Goal: Task Accomplishment & Management: Manage account settings

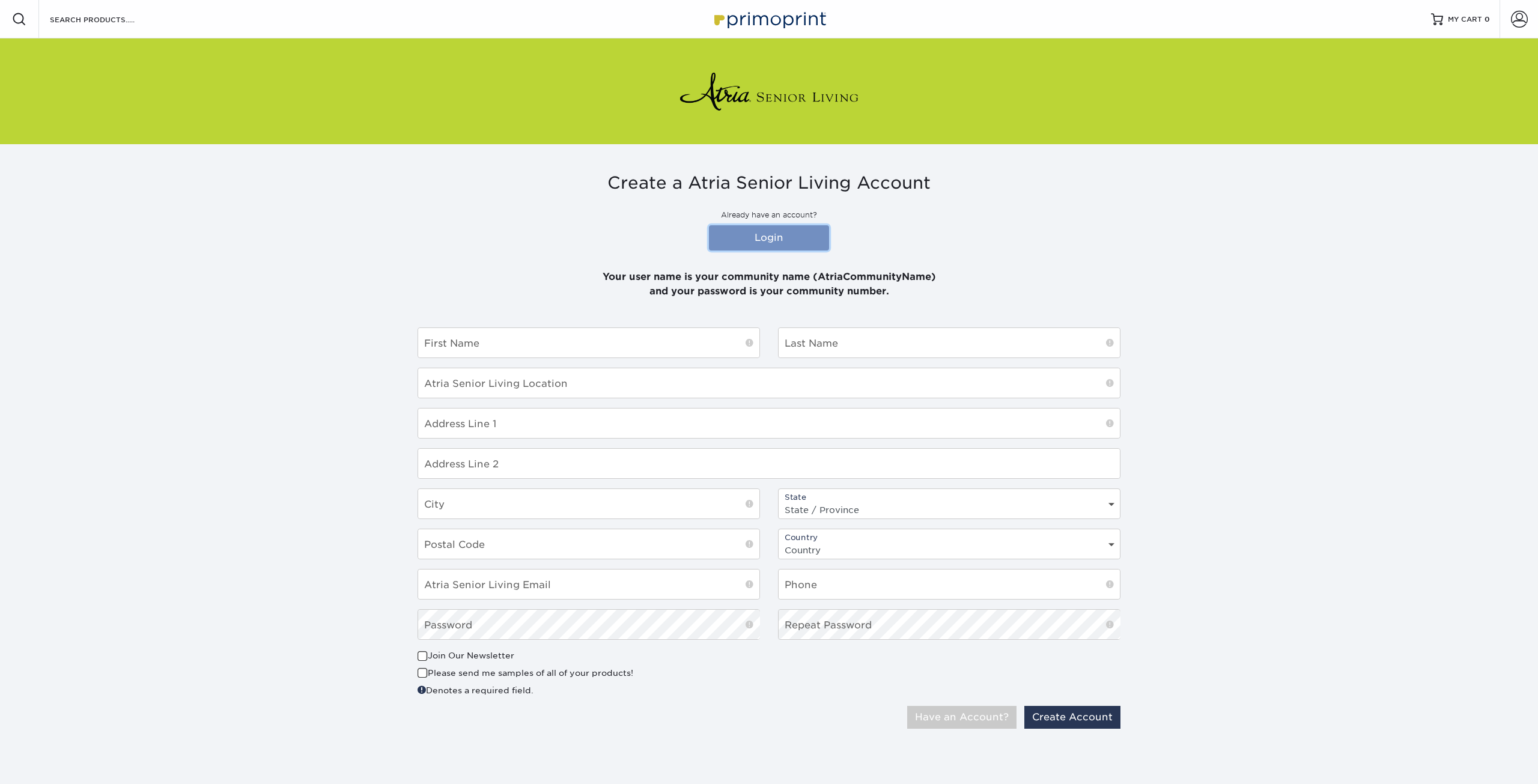
click at [775, 242] on link "Login" at bounding box center [769, 238] width 120 height 26
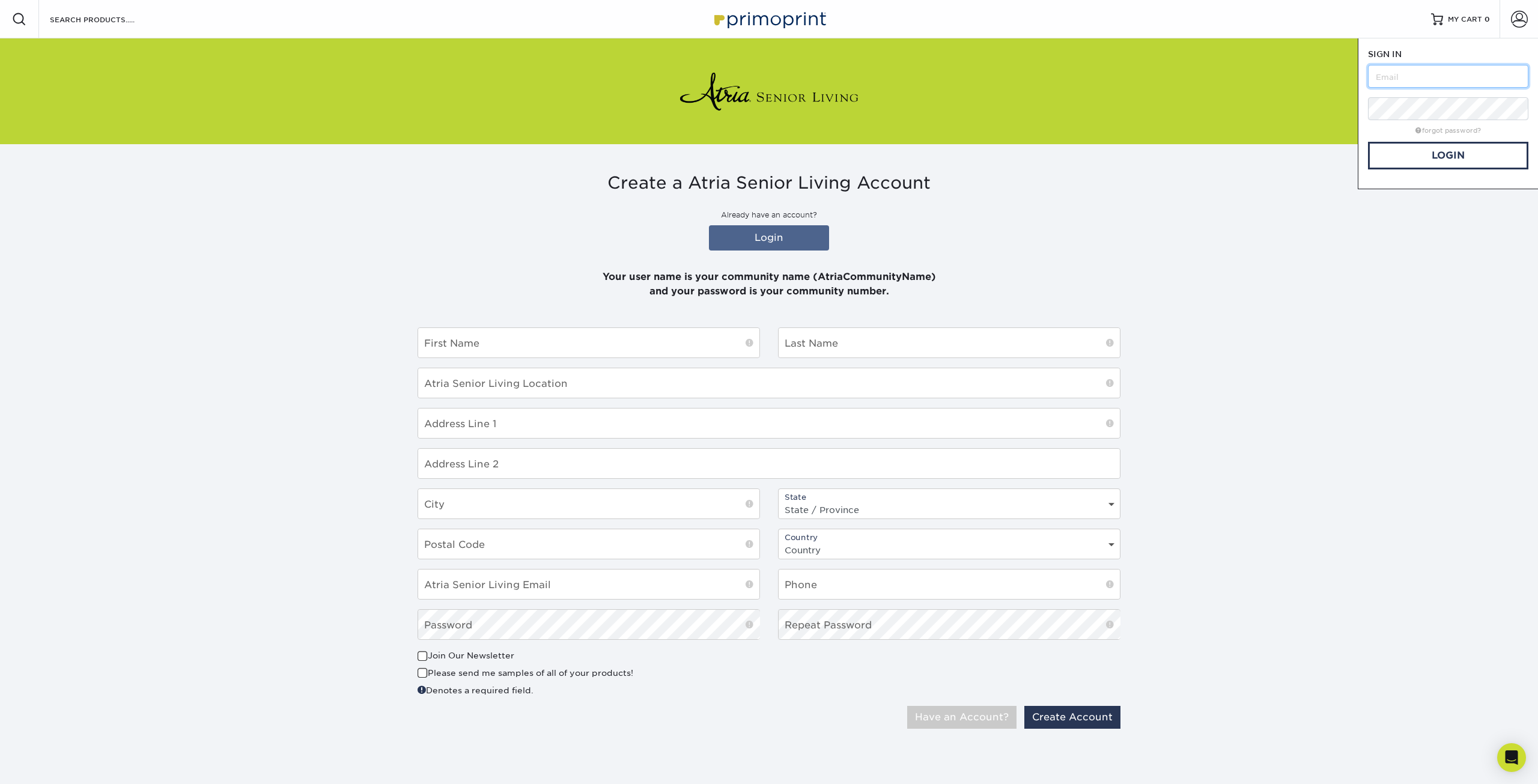
click at [1422, 84] on input "text" at bounding box center [1448, 77] width 161 height 23
drag, startPoint x: 1514, startPoint y: 77, endPoint x: 1281, endPoint y: 83, distance: 233.1
click at [1281, 83] on div "Resources Menu Search Products Account SIGN IN CREATE AN ACCOUNT ashleybakerlee…" at bounding box center [769, 384] width 1538 height 767
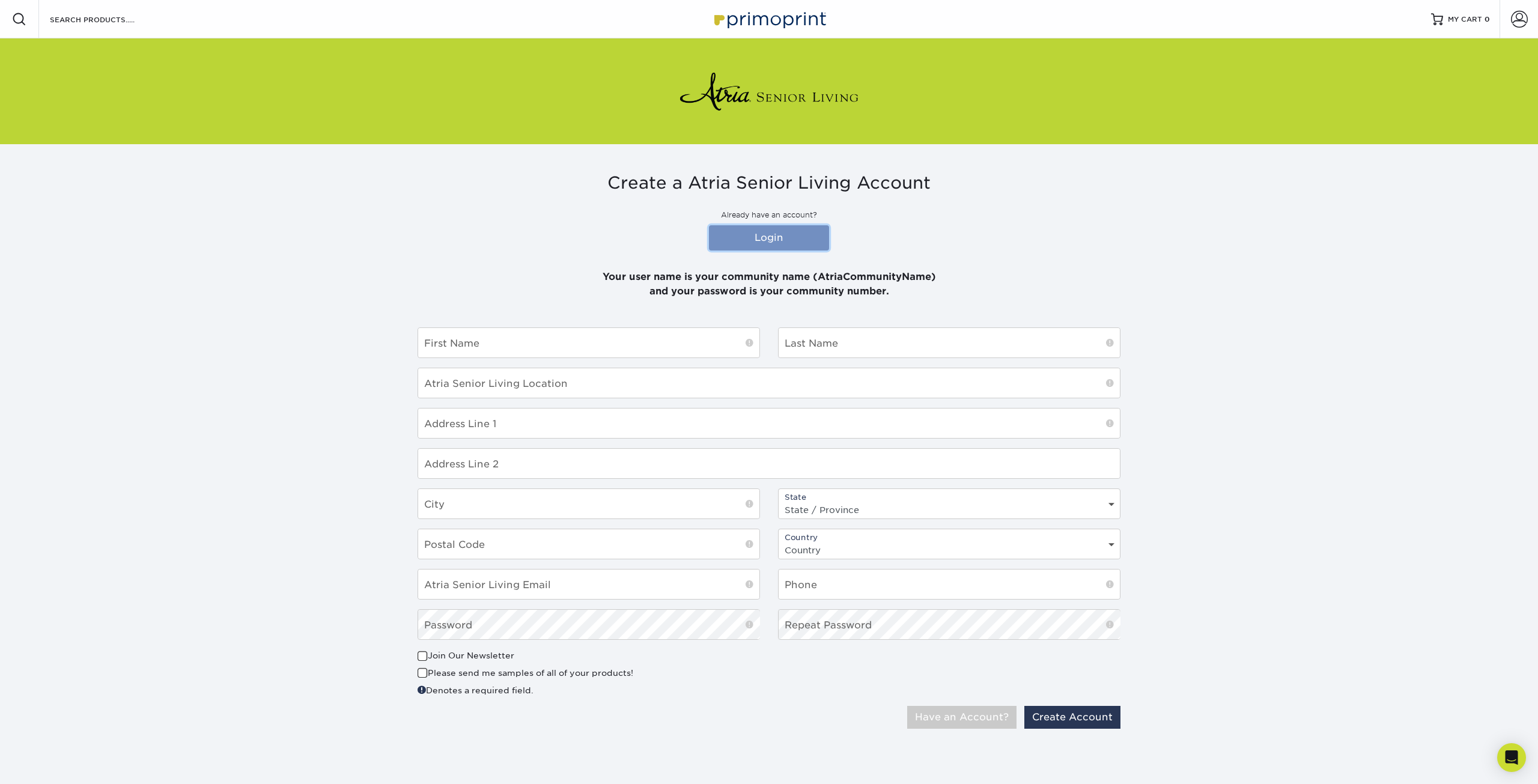
click at [783, 241] on link "Login" at bounding box center [769, 238] width 120 height 26
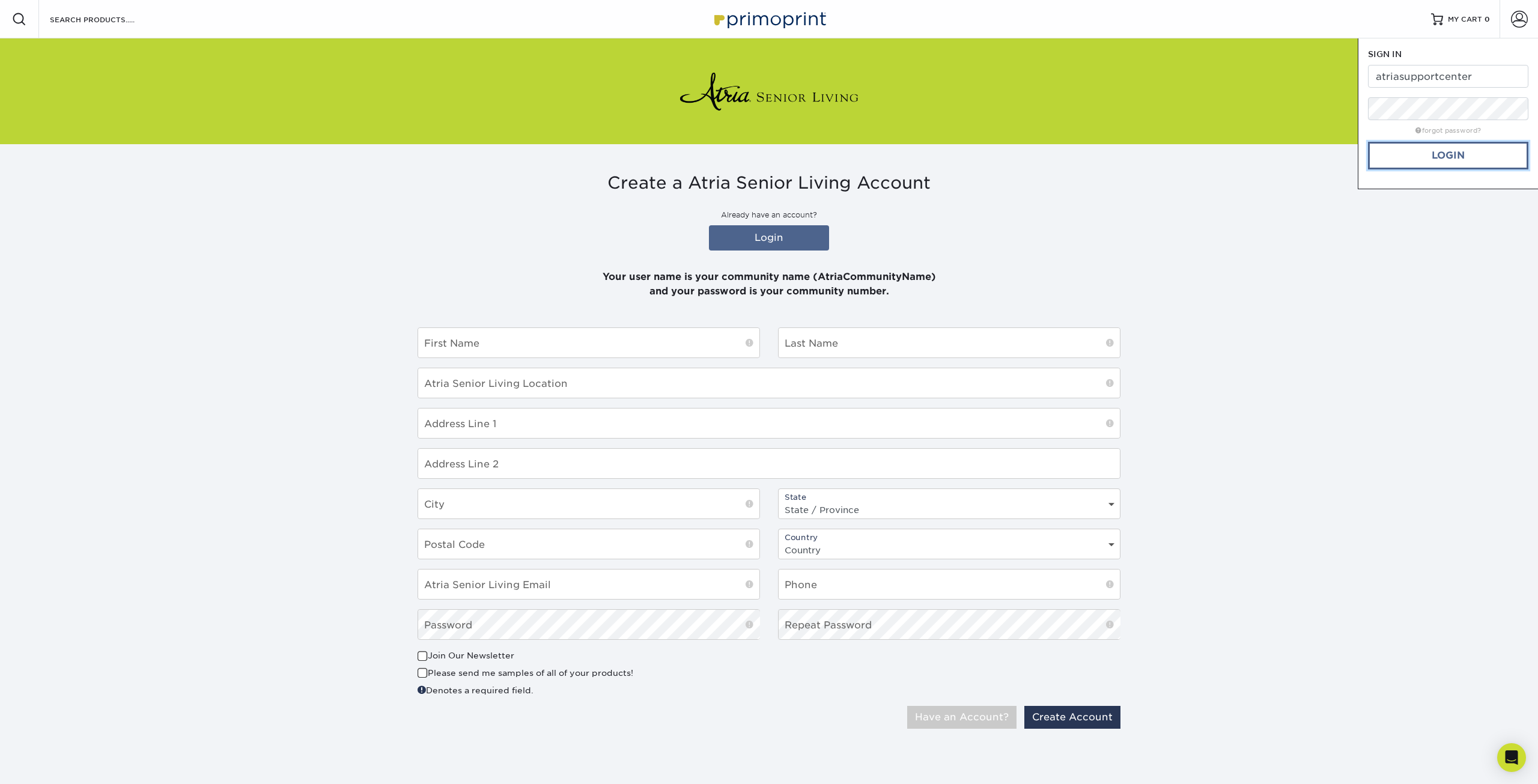
click at [1445, 159] on link "Login" at bounding box center [1448, 155] width 161 height 28
click at [1323, 110] on div "Resources Menu Search Products Account SIGN IN CREATE AN ACCOUNT atriasupportce…" at bounding box center [769, 384] width 1538 height 767
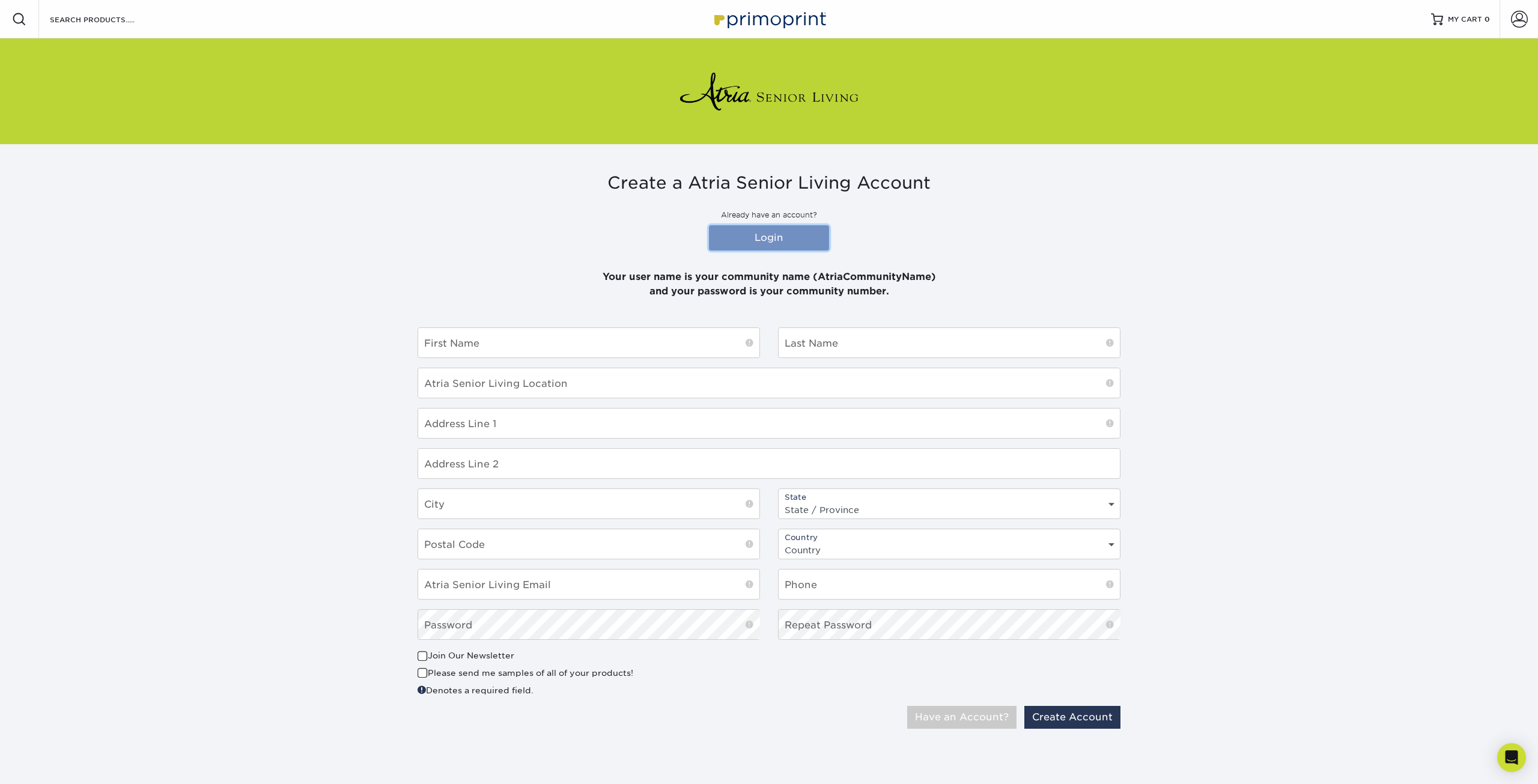
click at [788, 232] on link "Login" at bounding box center [769, 238] width 120 height 26
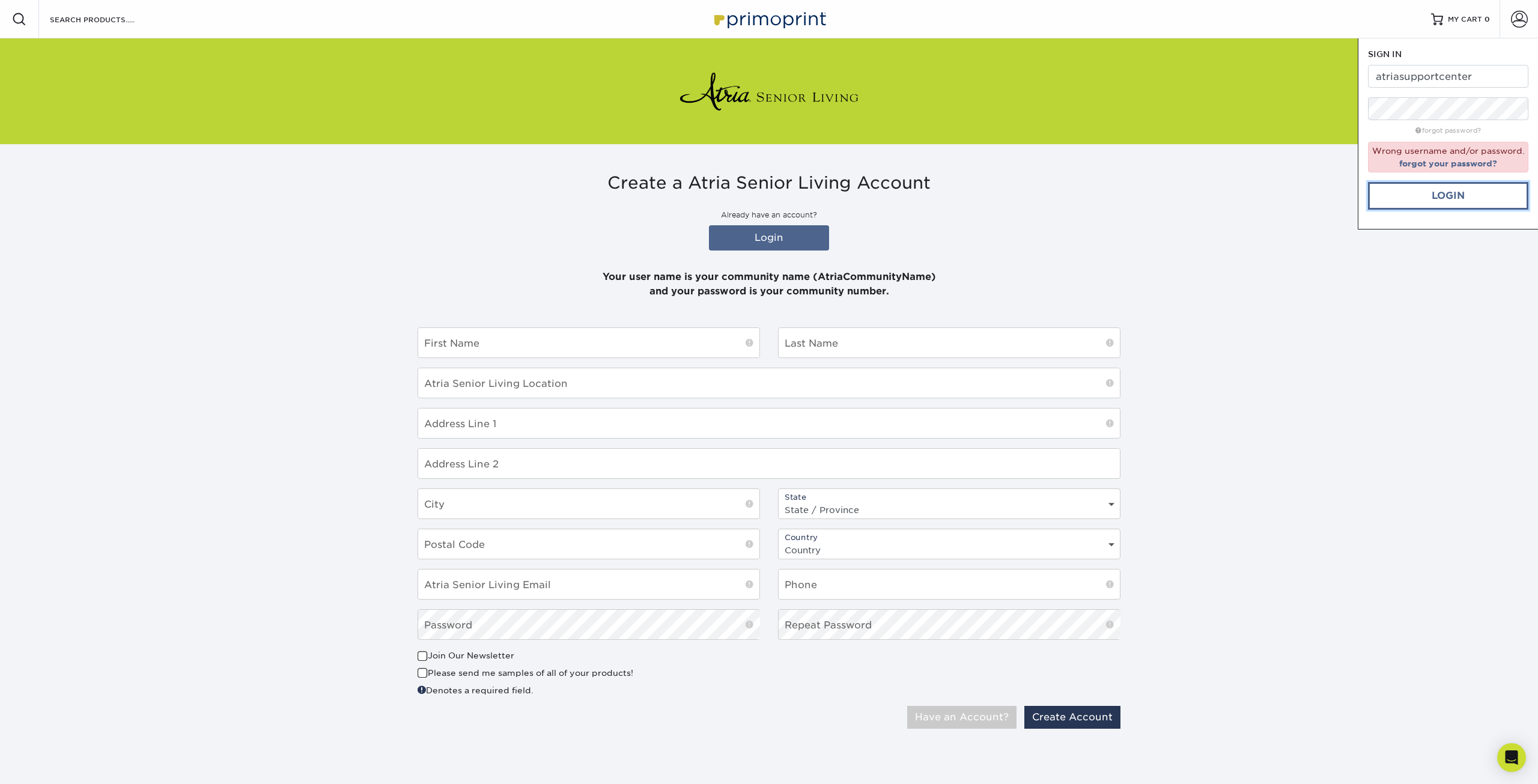
click at [1449, 191] on link "Login" at bounding box center [1448, 195] width 161 height 28
drag, startPoint x: 1478, startPoint y: 73, endPoint x: 1200, endPoint y: 77, distance: 278.0
click at [1200, 77] on div "Resources Menu Search Products Account SIGN IN CREATE AN ACCOUNT atriasupportce…" at bounding box center [769, 384] width 1538 height 767
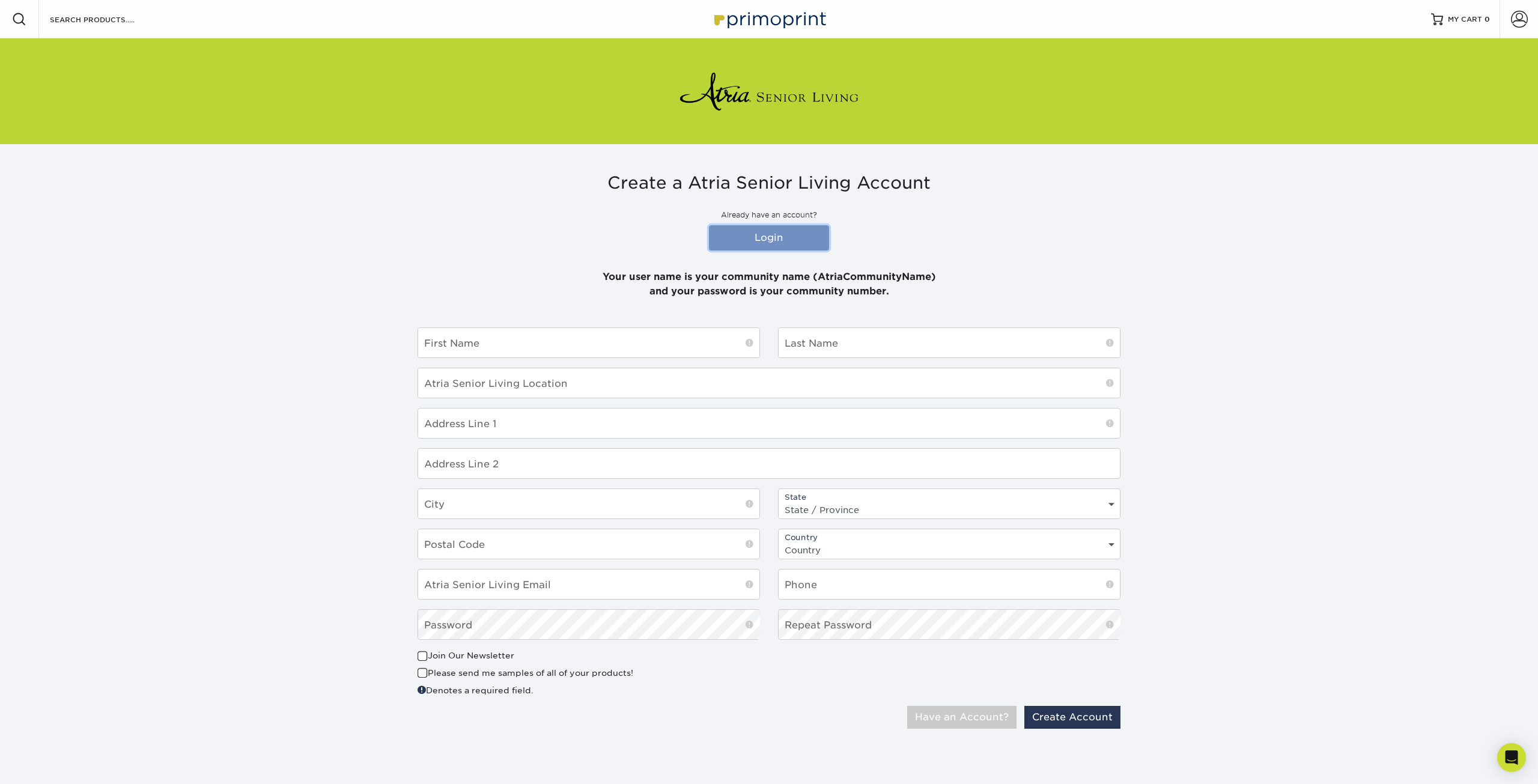
click at [751, 230] on link "Login" at bounding box center [769, 238] width 120 height 26
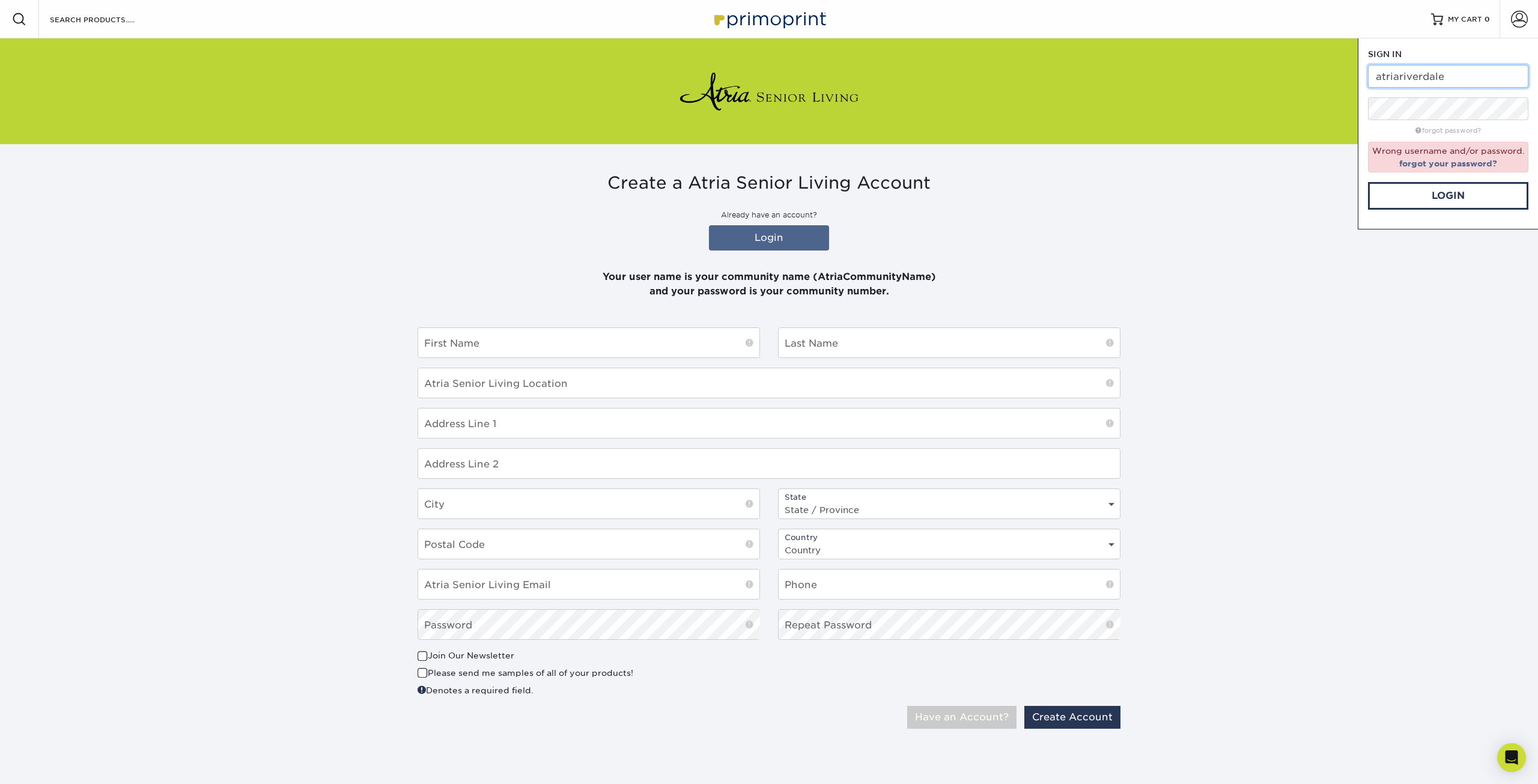
type input "atriariverdale"
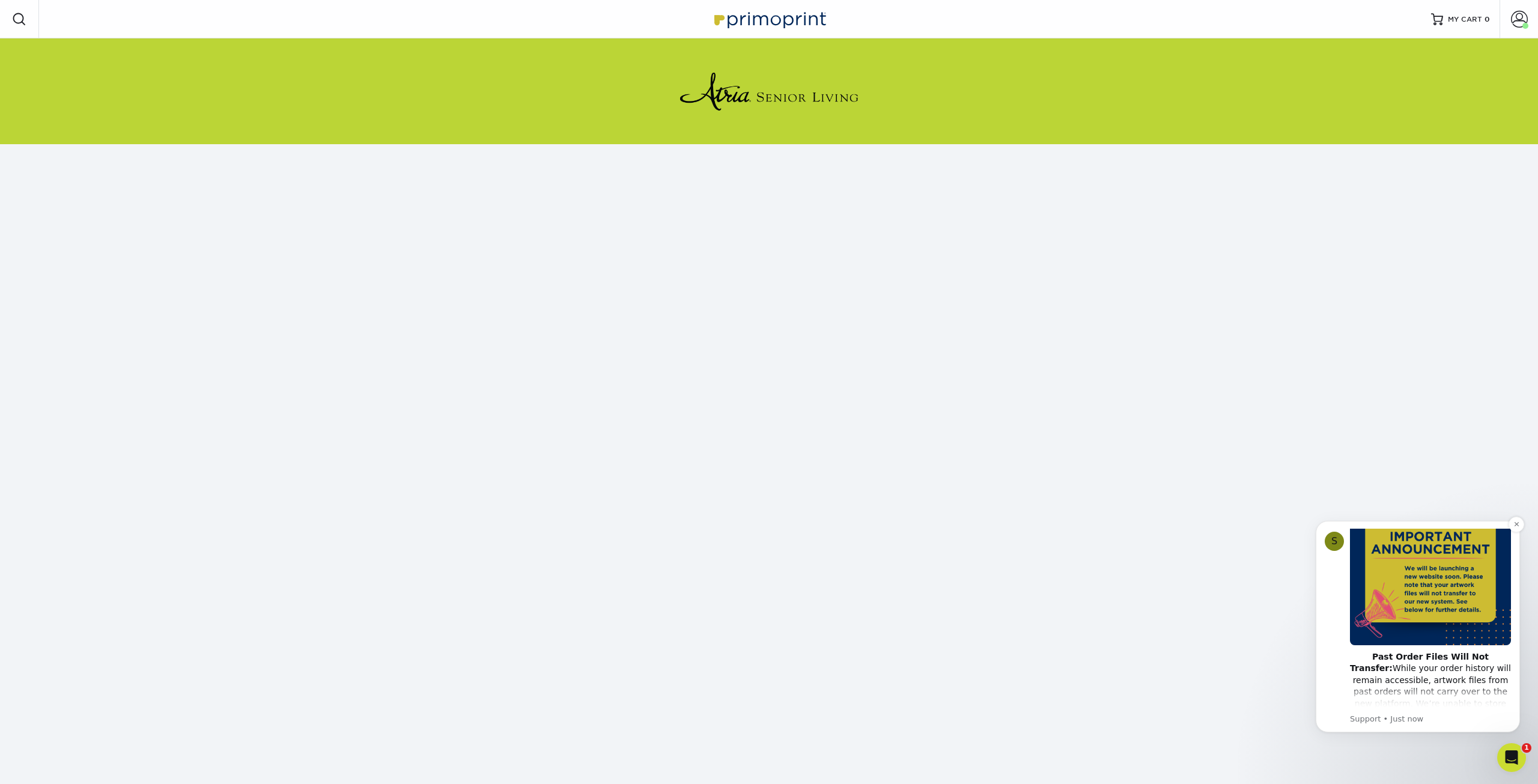
scroll to position [120, 0]
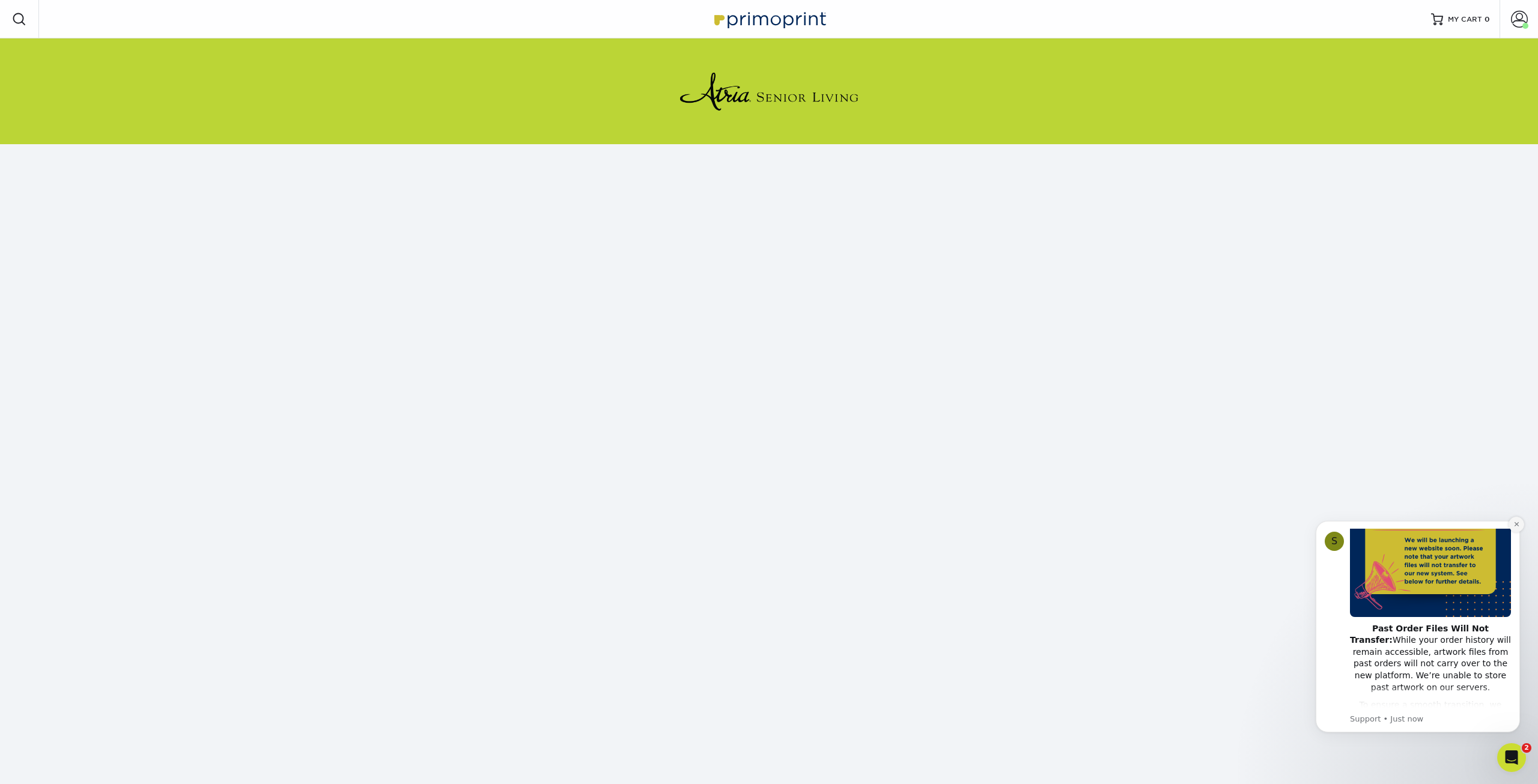
click at [1518, 521] on icon "Dismiss notification" at bounding box center [1517, 524] width 7 height 7
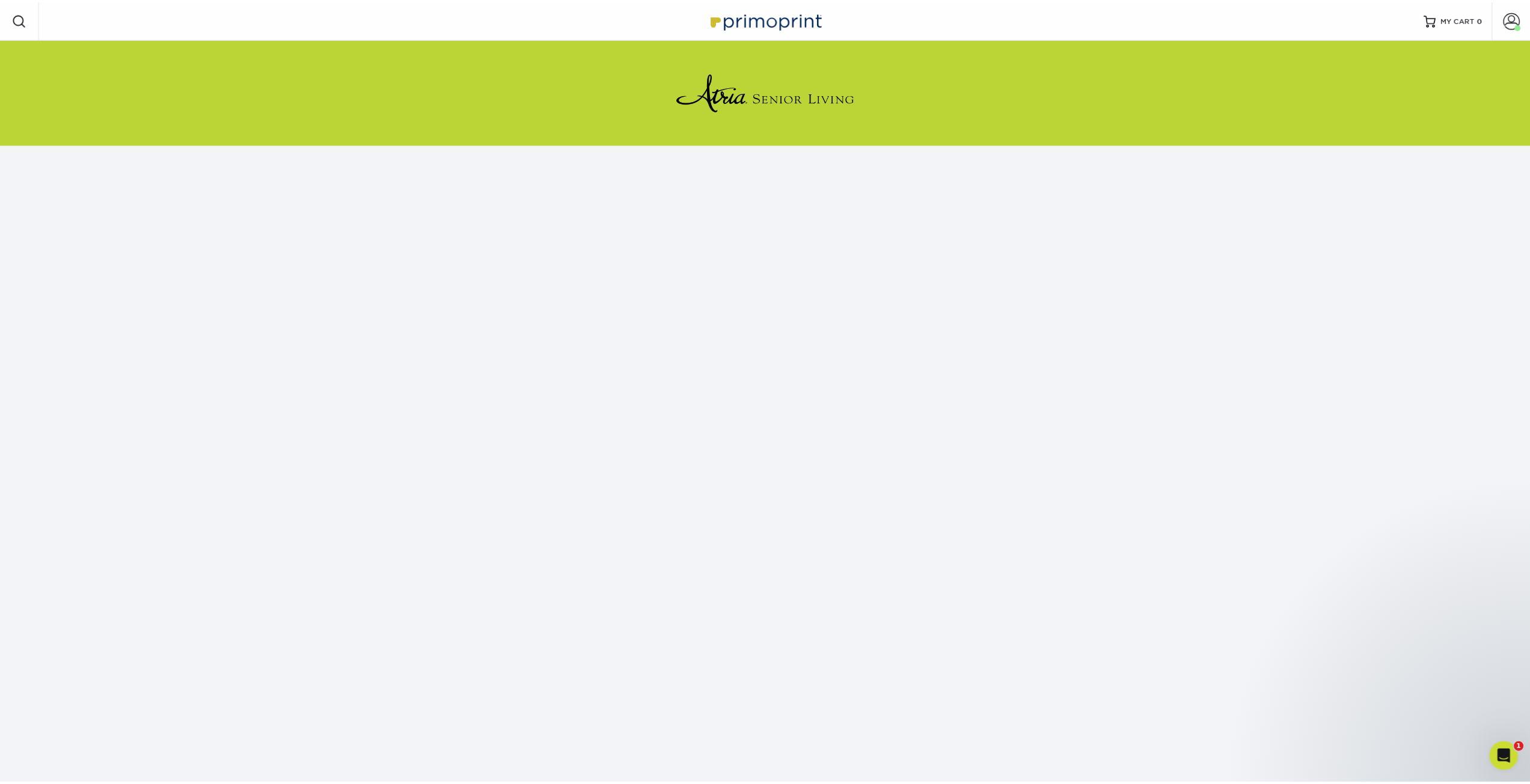
scroll to position [42, 0]
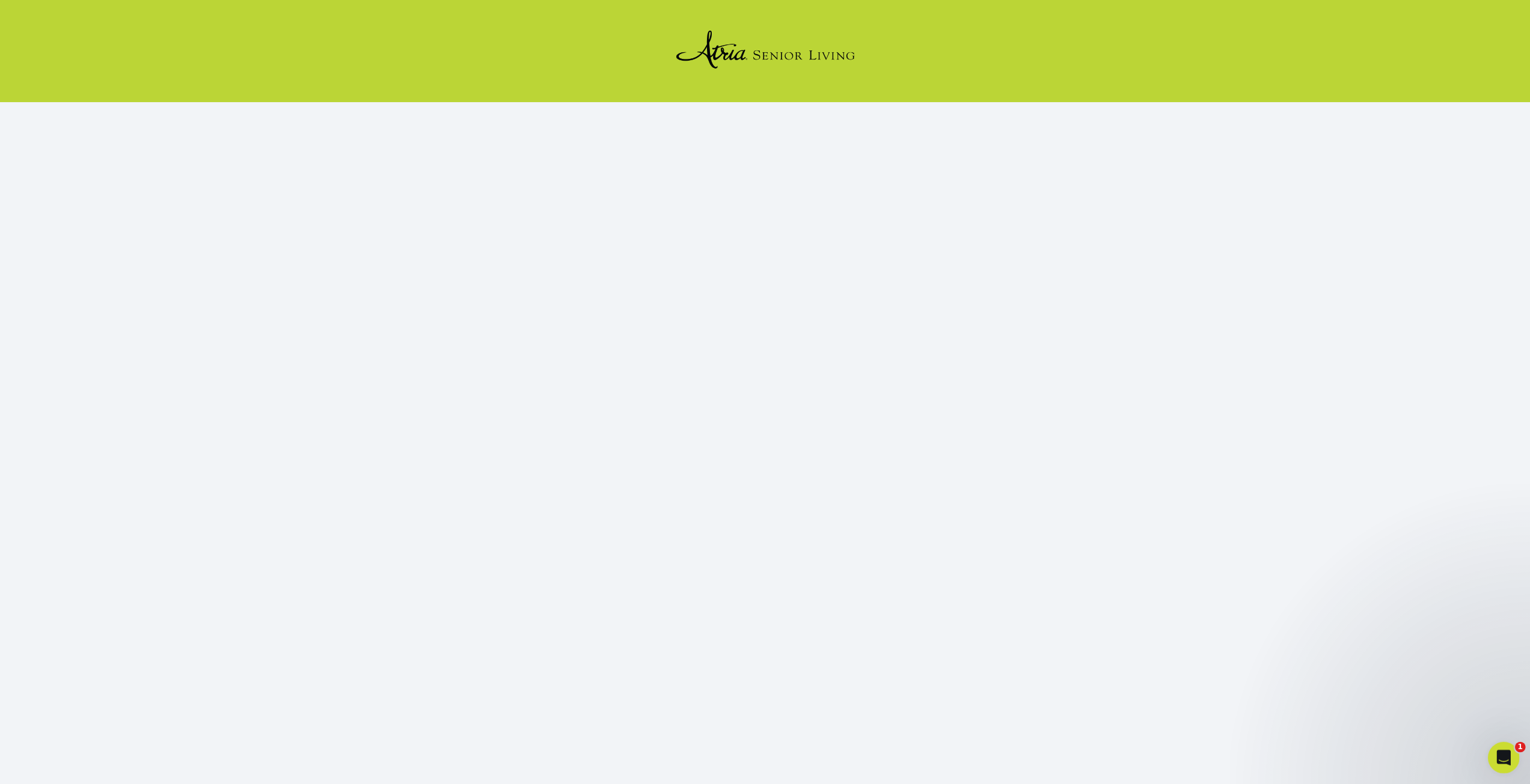
click at [1504, 760] on icon "Open Intercom Messenger" at bounding box center [1502, 756] width 20 height 20
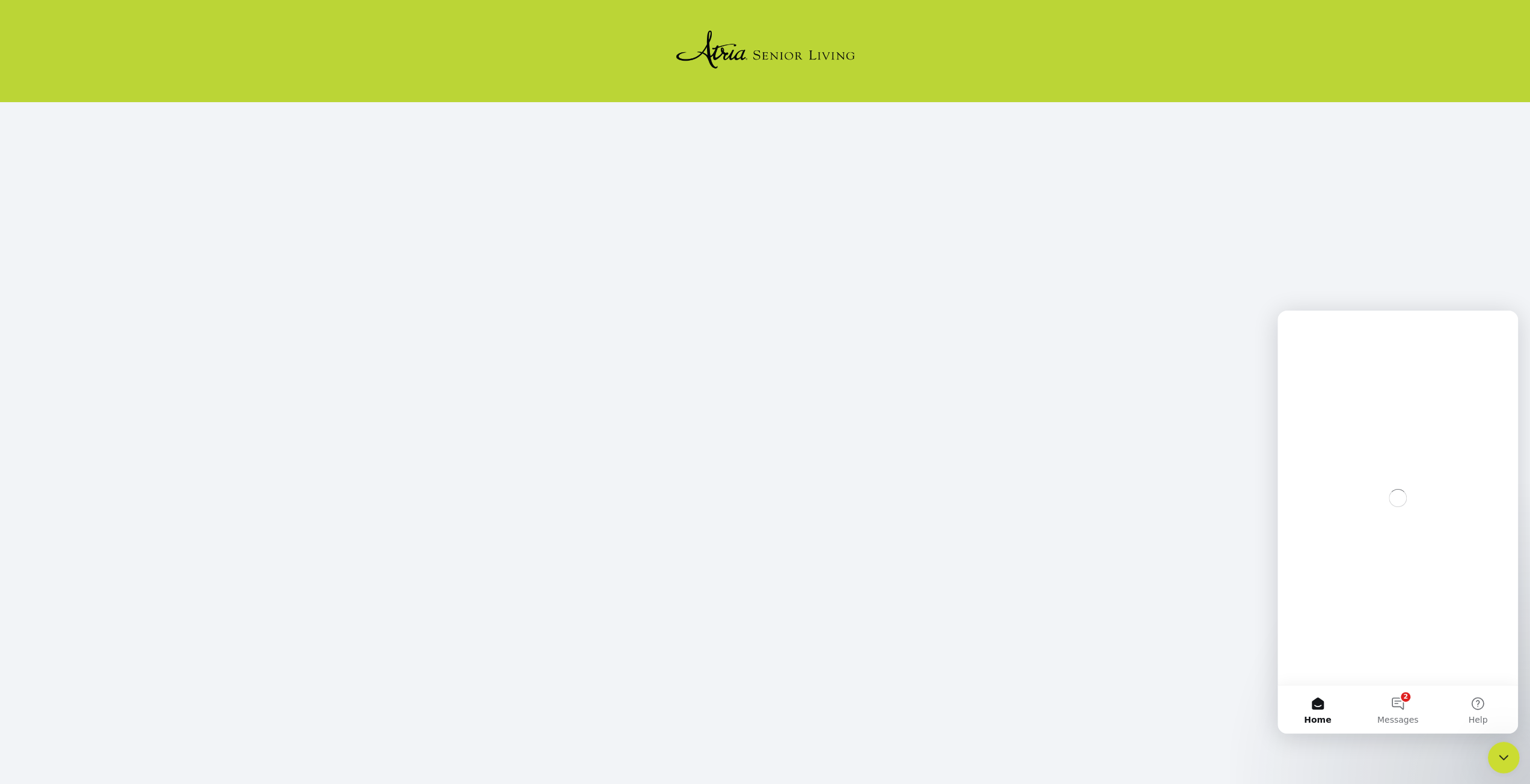
scroll to position [0, 0]
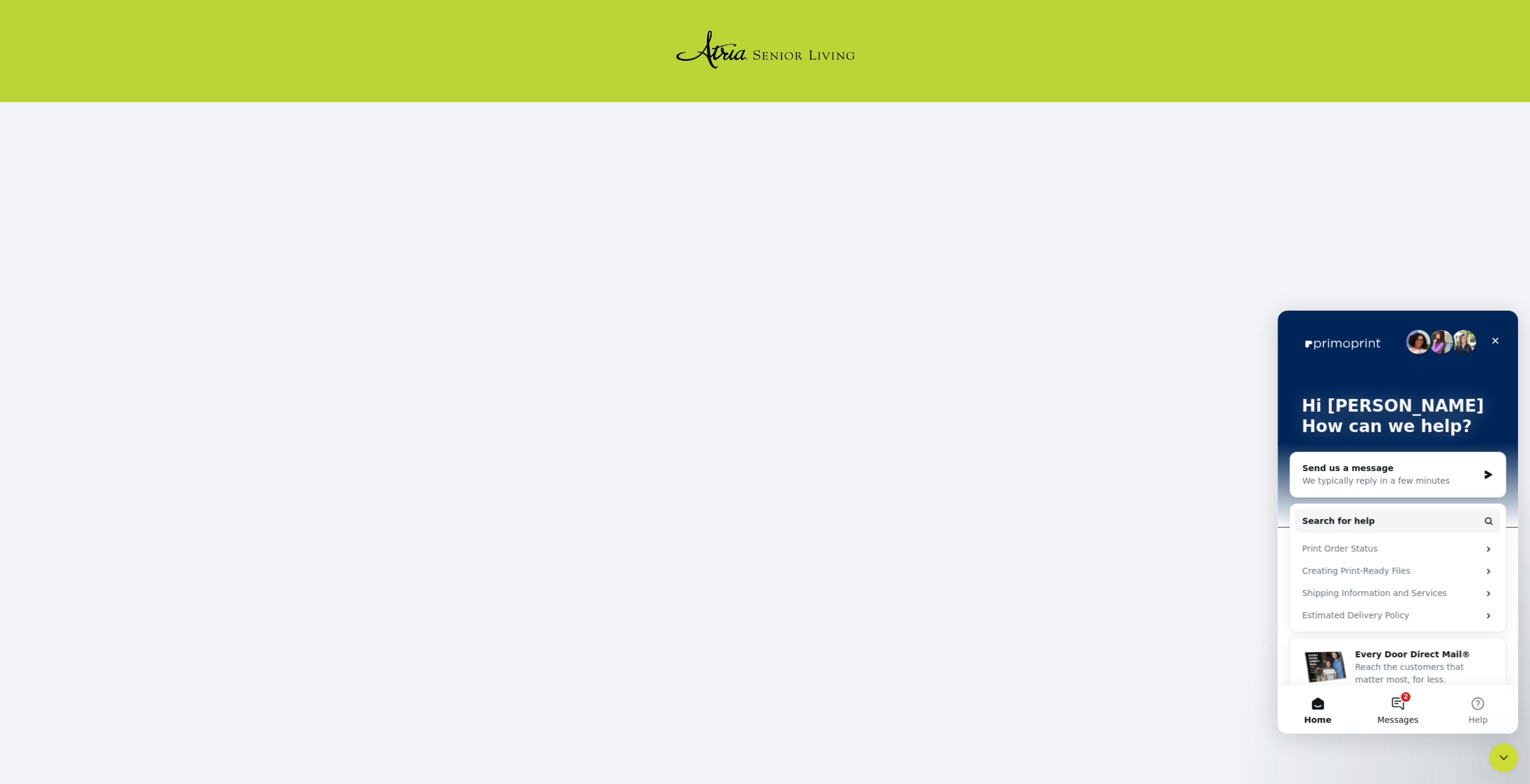
click at [1396, 716] on span "Messages" at bounding box center [1398, 720] width 42 height 9
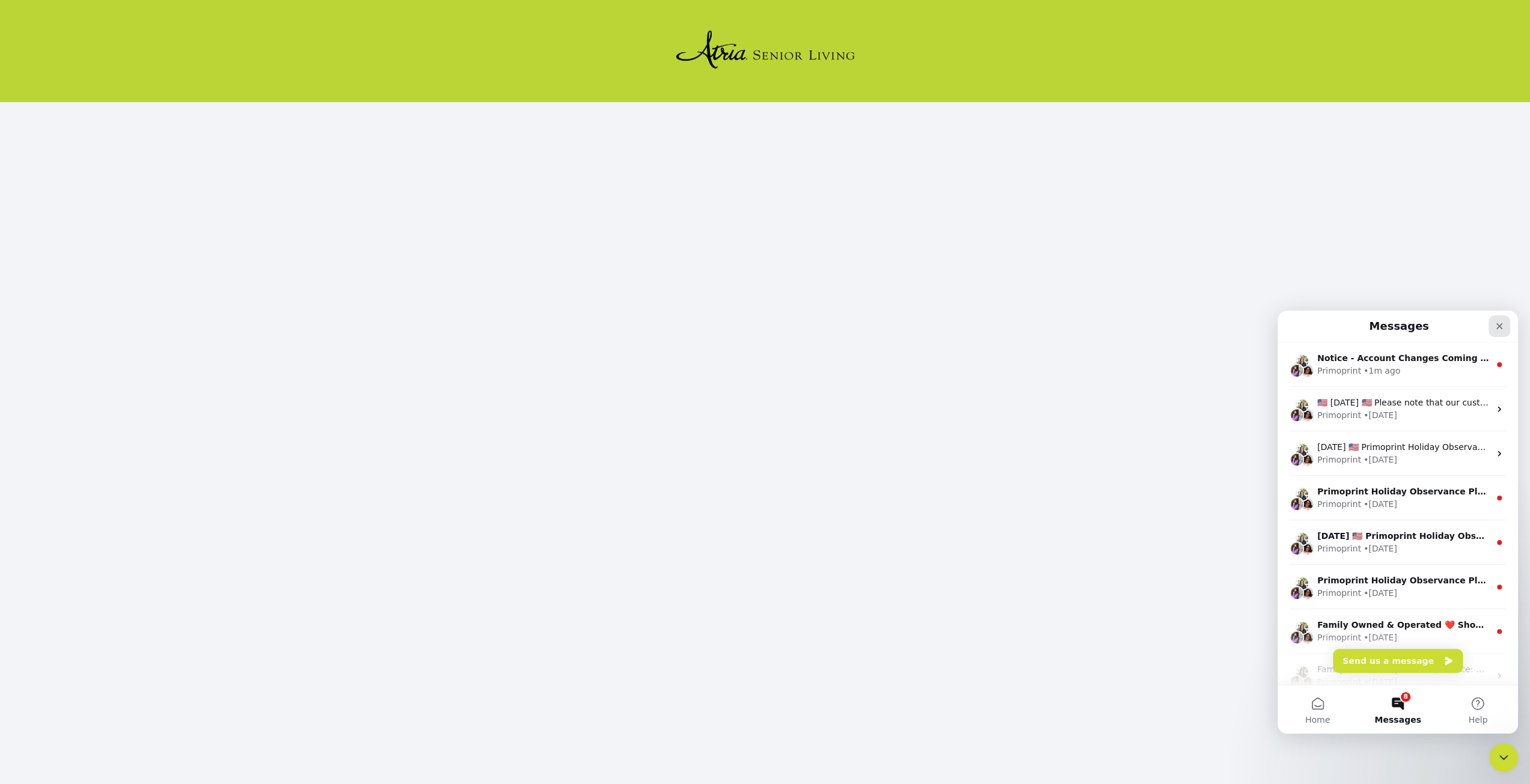
click at [1500, 320] on div "Close" at bounding box center [1499, 326] width 22 height 21
